Goal: Obtain resource: Download file/media

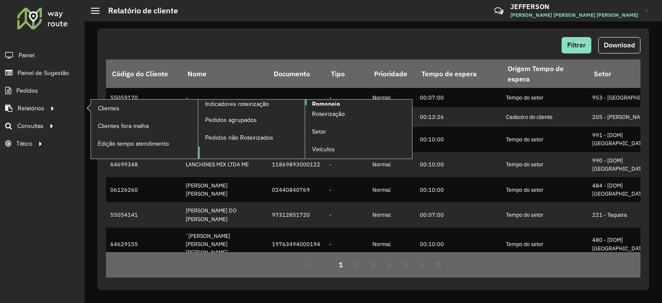
click at [317, 103] on span "Romaneio" at bounding box center [326, 104] width 28 height 9
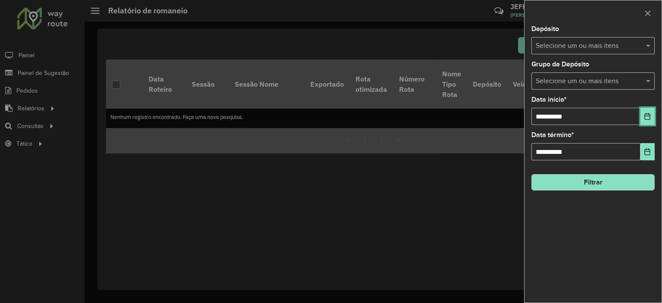
click at [644, 122] on button "Choose Date" at bounding box center [647, 116] width 14 height 17
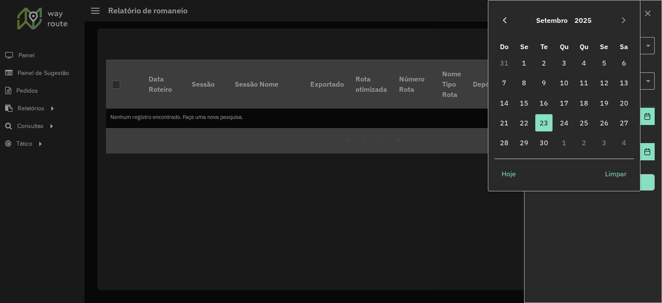
click at [505, 22] on icon "Previous Month" at bounding box center [504, 20] width 3 height 6
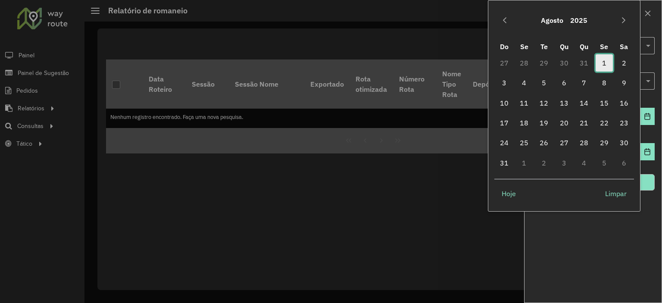
click at [609, 63] on span "1" at bounding box center [604, 62] width 17 height 17
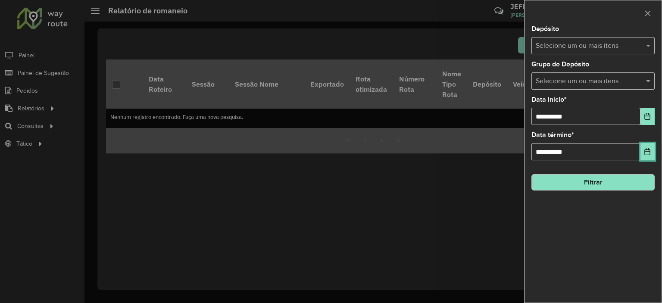
click at [649, 151] on icon "Choose Date" at bounding box center [647, 151] width 7 height 7
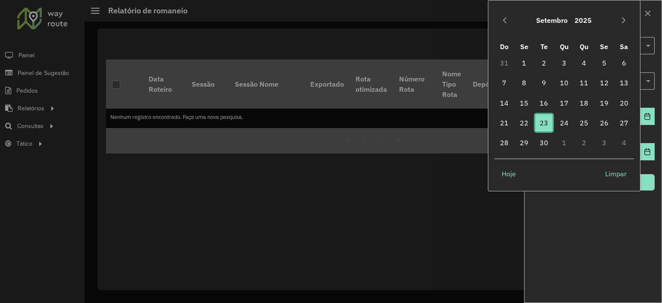
click at [541, 123] on span "23" at bounding box center [543, 122] width 17 height 17
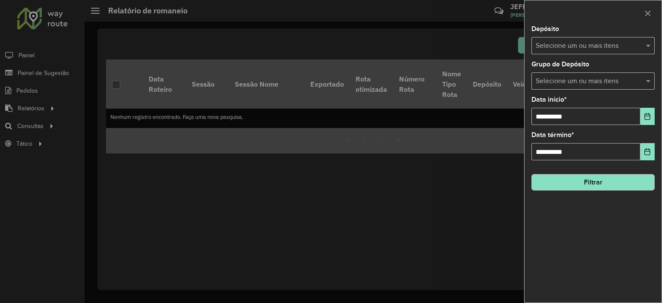
click at [581, 48] on input "text" at bounding box center [589, 46] width 110 height 10
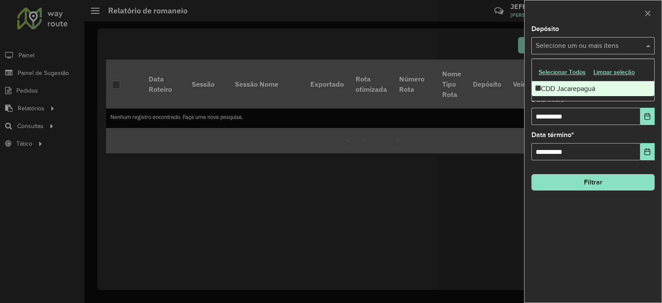
click at [553, 87] on div "CDD Jacarepaguá" at bounding box center [593, 88] width 122 height 15
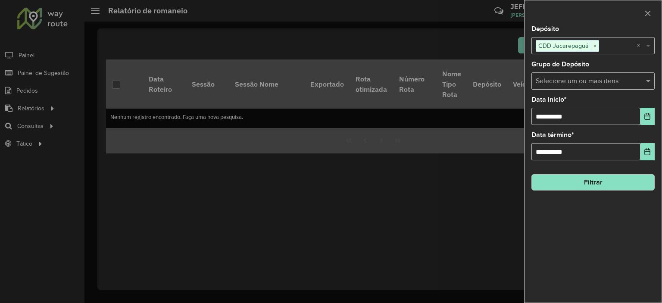
click at [645, 49] on span at bounding box center [649, 46] width 11 height 10
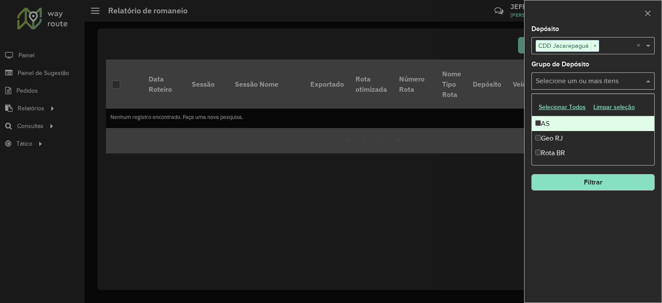
click at [626, 73] on div "Selecione um ou mais itens" at bounding box center [592, 80] width 123 height 17
click at [652, 82] on span at bounding box center [649, 81] width 11 height 10
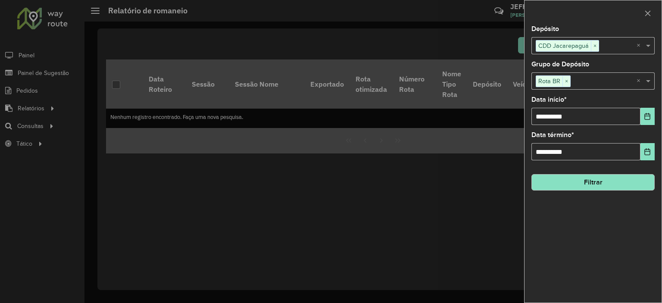
click at [577, 181] on button "Filtrar" at bounding box center [592, 182] width 123 height 16
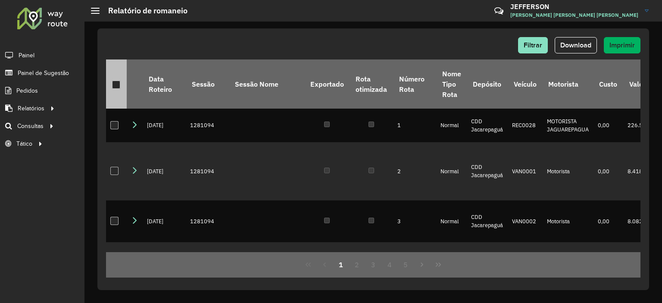
click at [119, 86] on div at bounding box center [116, 85] width 8 height 8
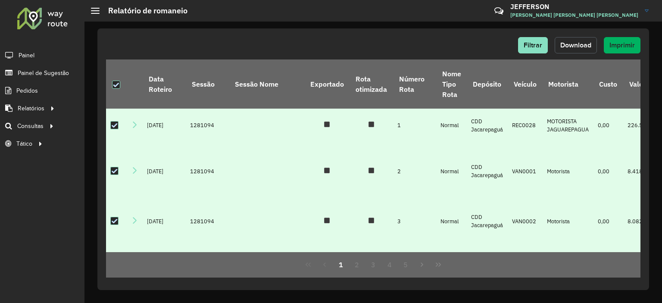
click at [584, 46] on span "Download" at bounding box center [575, 44] width 31 height 7
